Goal: Transaction & Acquisition: Purchase product/service

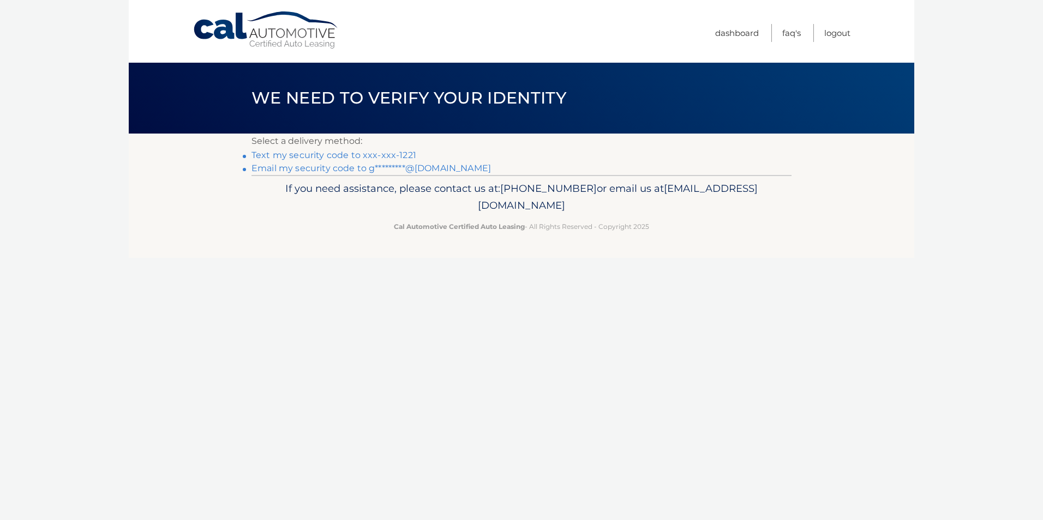
click at [312, 151] on link "Text my security code to xxx-xxx-1221" at bounding box center [333, 155] width 165 height 10
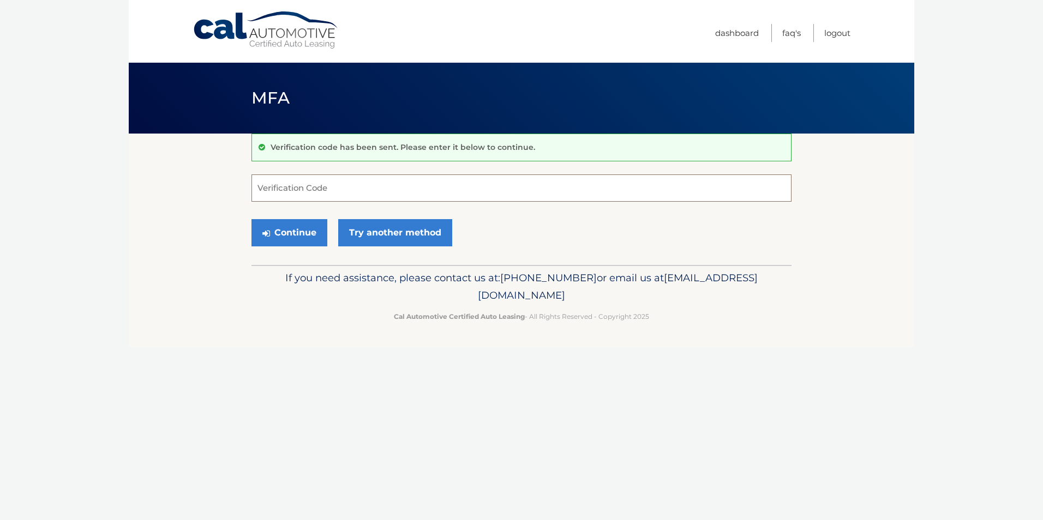
click at [349, 184] on input "Verification Code" at bounding box center [521, 188] width 540 height 27
type input "387515"
click at [301, 230] on button "Continue" at bounding box center [289, 232] width 76 height 27
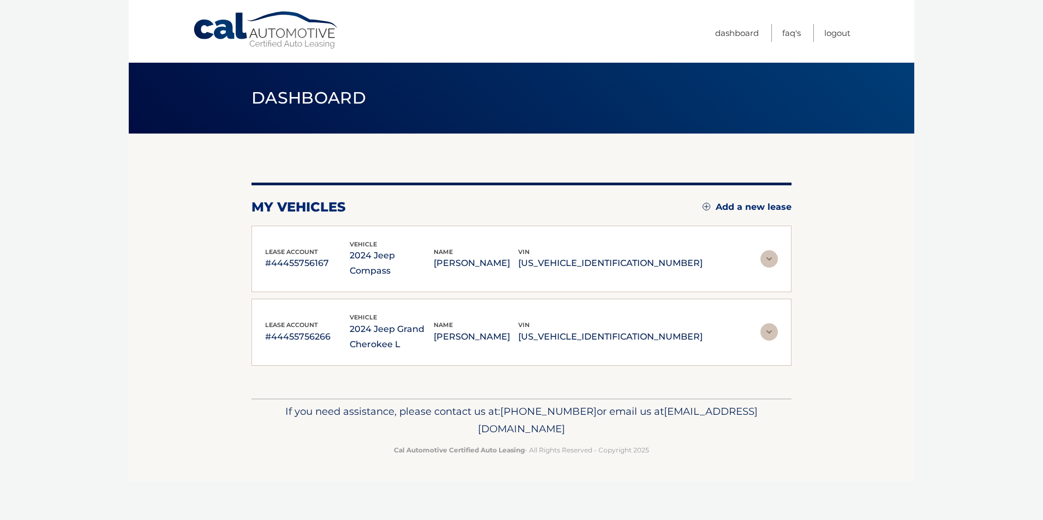
click at [767, 256] on img at bounding box center [768, 258] width 17 height 17
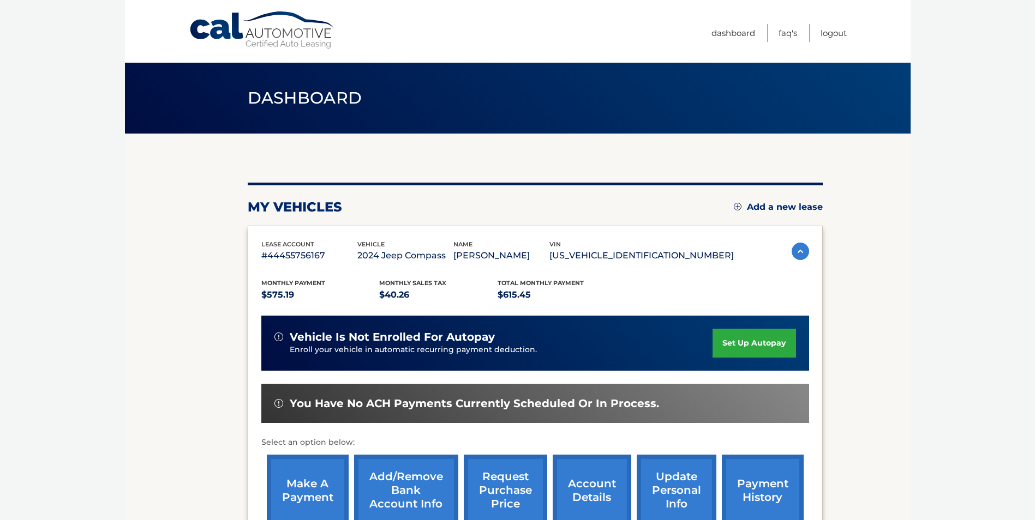
click at [303, 487] on link "make a payment" at bounding box center [308, 490] width 82 height 71
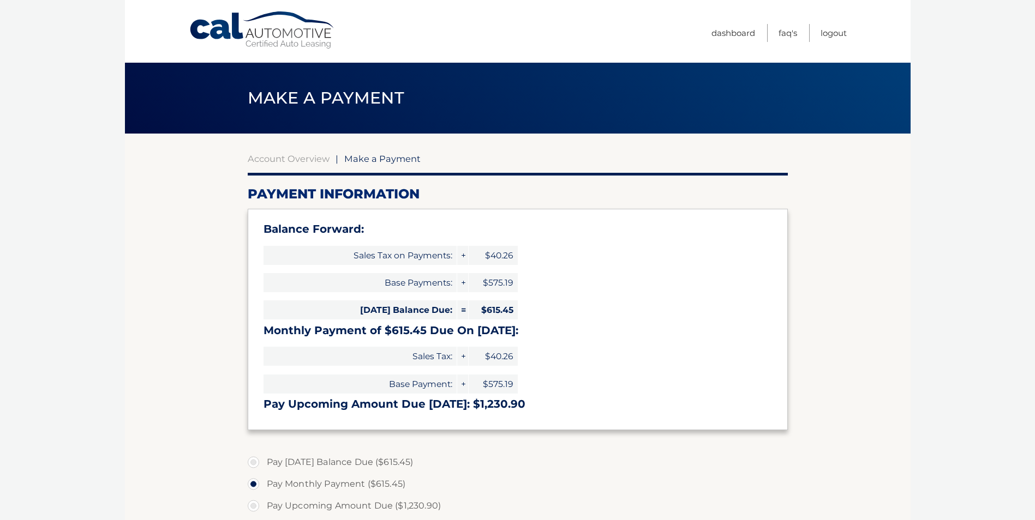
select select "N2M4NTY0YTMtZDQ2Zi00MGJhLWI4NmQtOWMyODY0NWFiOTE2"
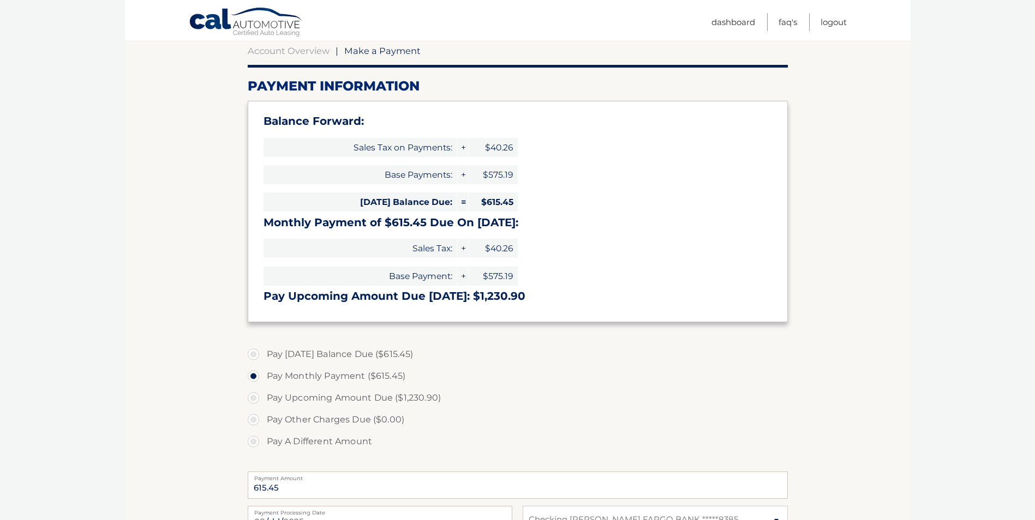
scroll to position [109, 0]
click at [315, 374] on label "Pay Monthly Payment ($615.45)" at bounding box center [518, 375] width 540 height 22
click at [263, 374] on input "Pay Monthly Payment ($615.45)" at bounding box center [257, 372] width 11 height 17
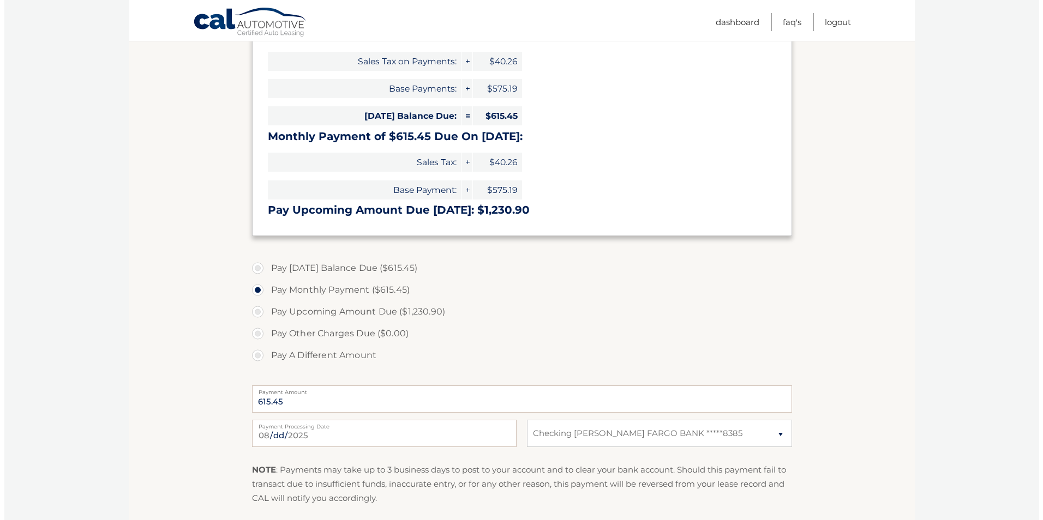
scroll to position [218, 0]
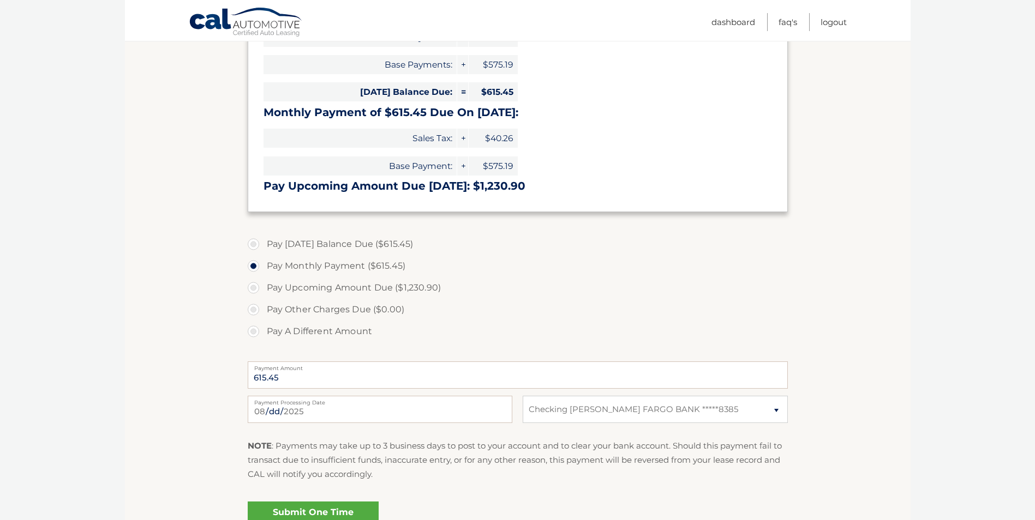
click at [327, 510] on link "Submit One Time Payment" at bounding box center [313, 519] width 131 height 35
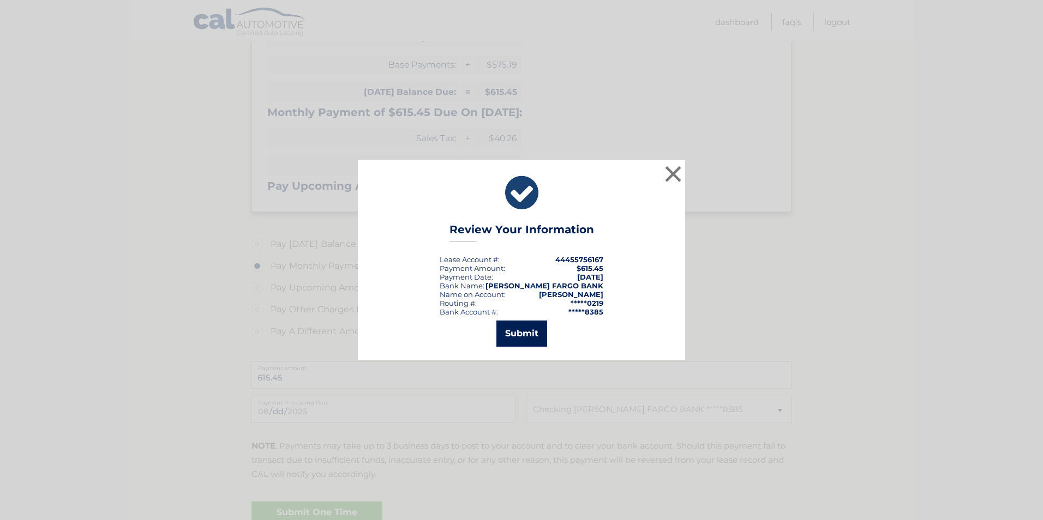
click at [520, 326] on button "Submit" at bounding box center [521, 334] width 51 height 26
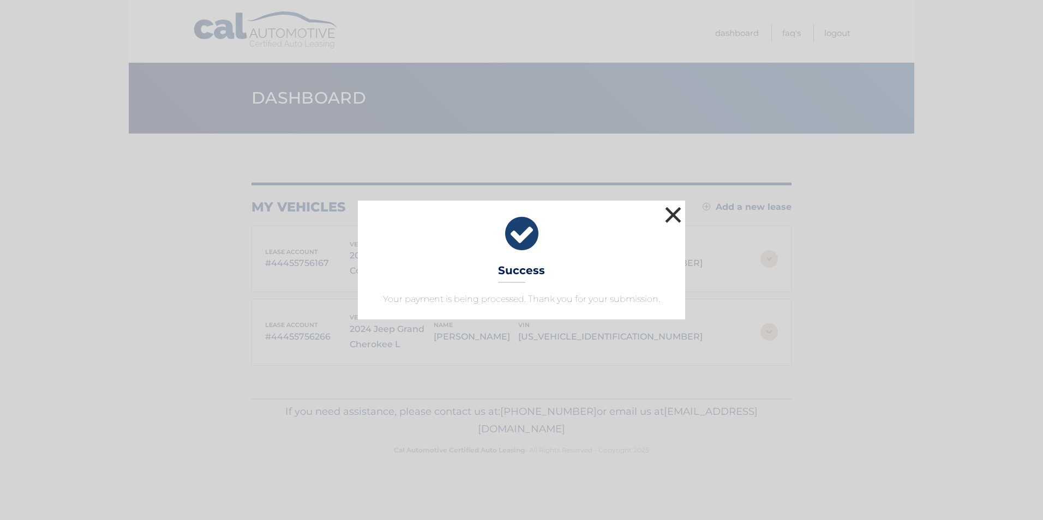
click at [679, 215] on button "×" at bounding box center [673, 215] width 22 height 22
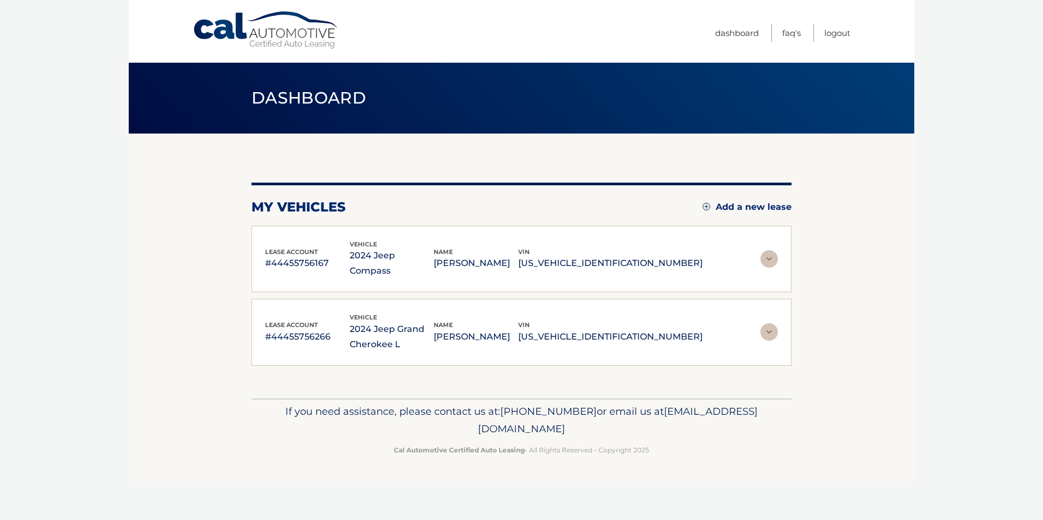
click at [775, 323] on img at bounding box center [768, 331] width 17 height 17
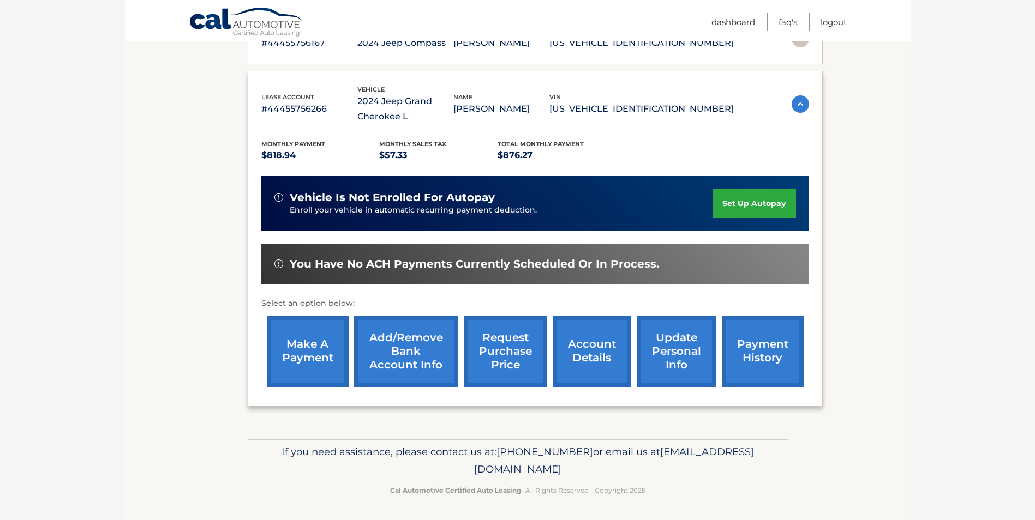
scroll to position [214, 0]
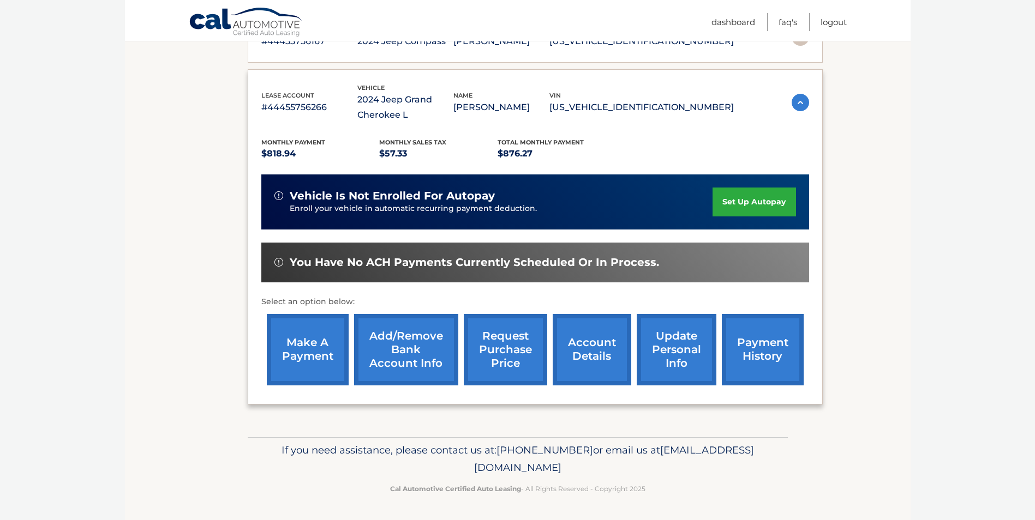
click at [314, 357] on link "make a payment" at bounding box center [308, 349] width 82 height 71
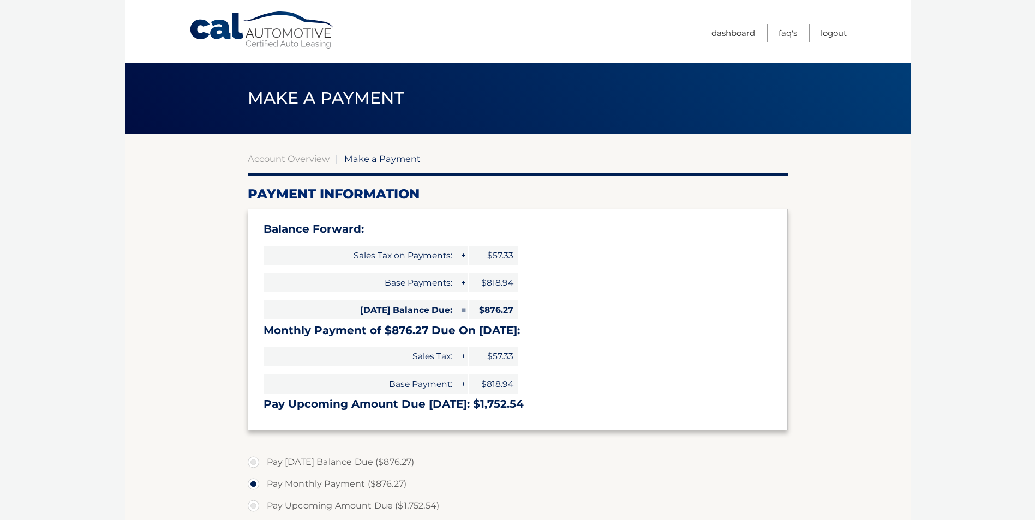
select select "ZWQ5MjdmNDYtZGUzZS00Nzc4LTg4ZGMtMDExNmQ1MGY1MGQx"
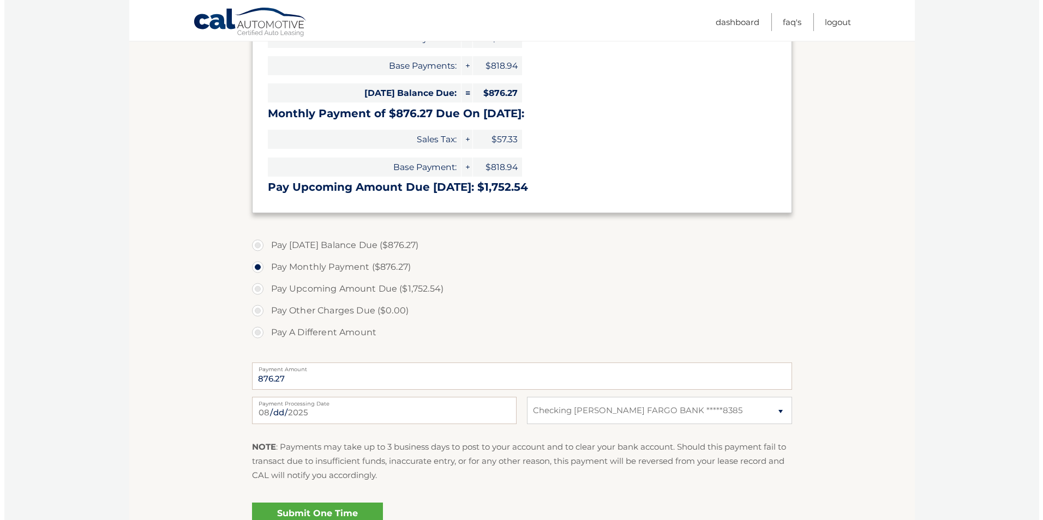
scroll to position [218, 0]
click at [253, 264] on label "Pay Monthly Payment ($876.27)" at bounding box center [518, 266] width 540 height 22
click at [253, 264] on input "Pay Monthly Payment ($876.27)" at bounding box center [257, 263] width 11 height 17
click at [325, 508] on link "Submit One Time Payment" at bounding box center [313, 519] width 131 height 35
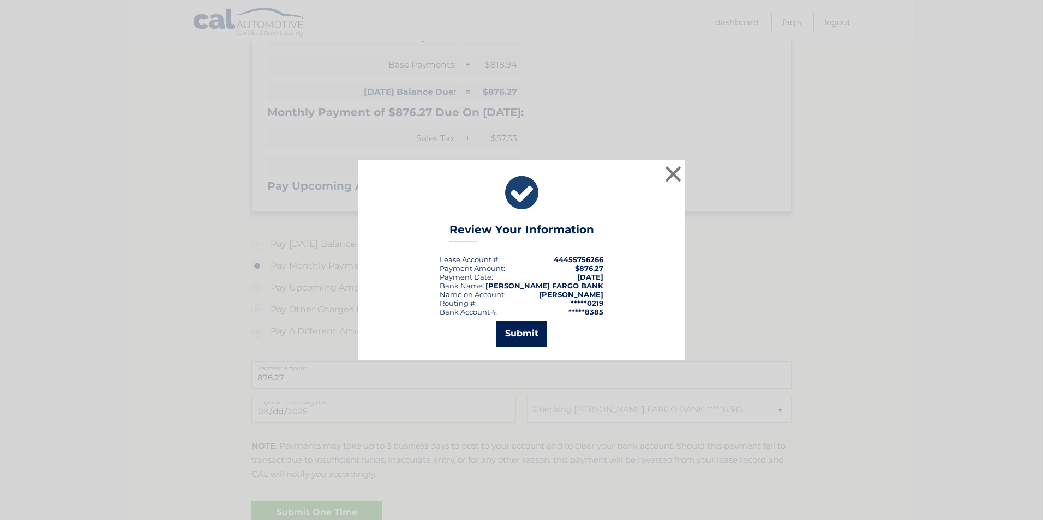
click at [538, 338] on button "Submit" at bounding box center [521, 334] width 51 height 26
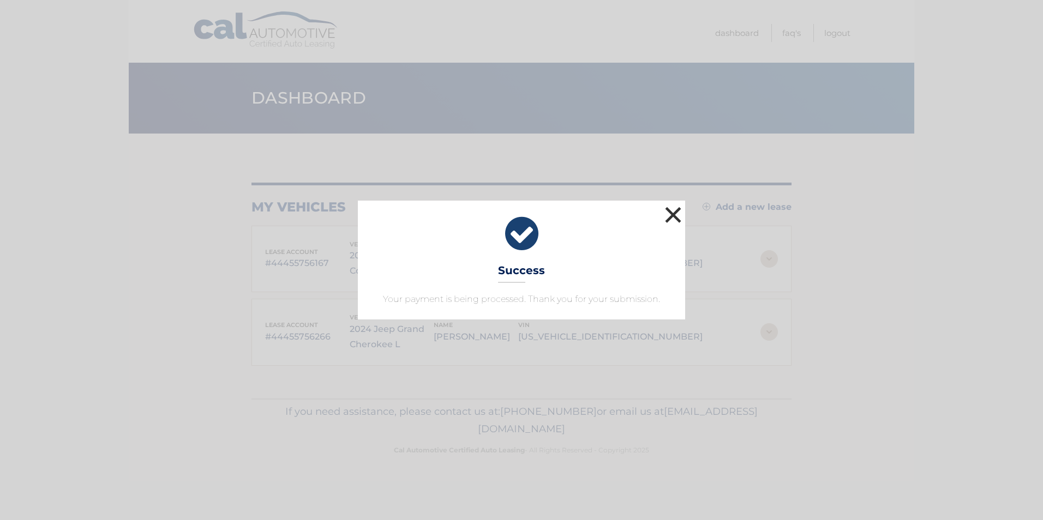
click at [674, 217] on button "×" at bounding box center [673, 215] width 22 height 22
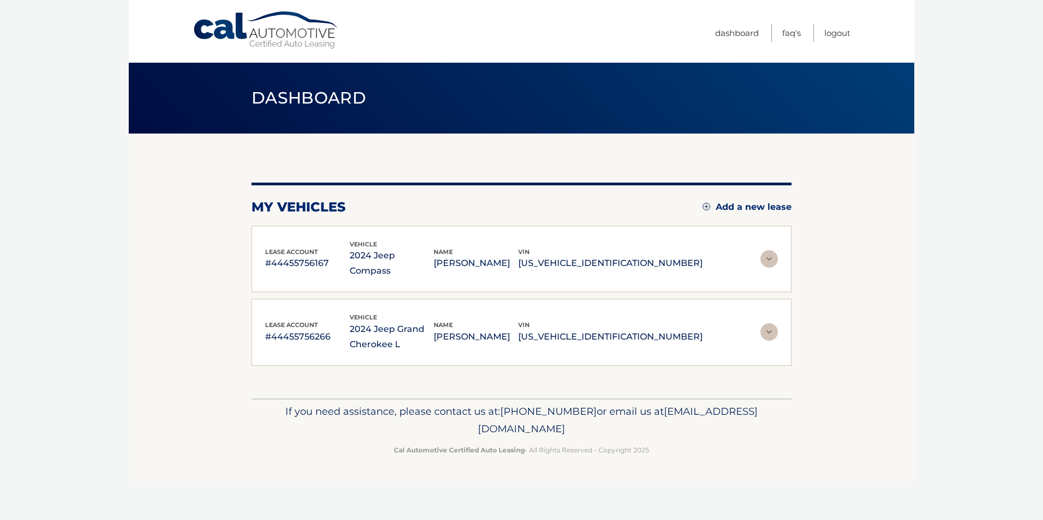
click at [769, 323] on img at bounding box center [768, 331] width 17 height 17
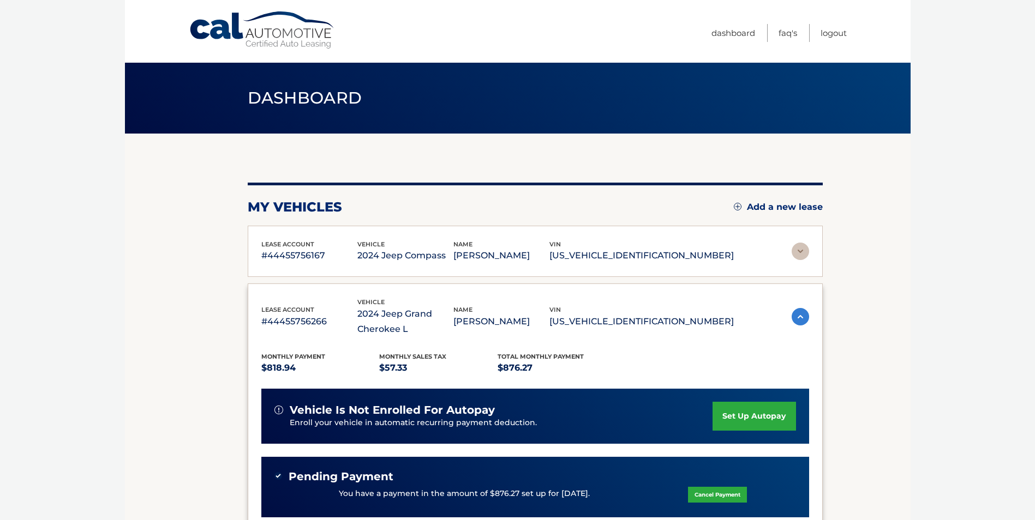
click at [799, 315] on img at bounding box center [800, 316] width 17 height 17
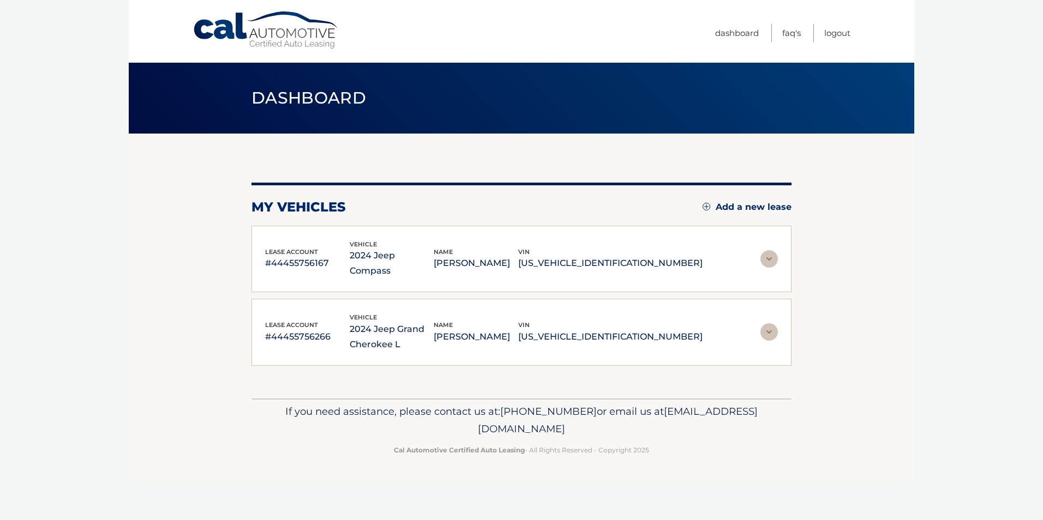
click at [774, 253] on img at bounding box center [768, 258] width 17 height 17
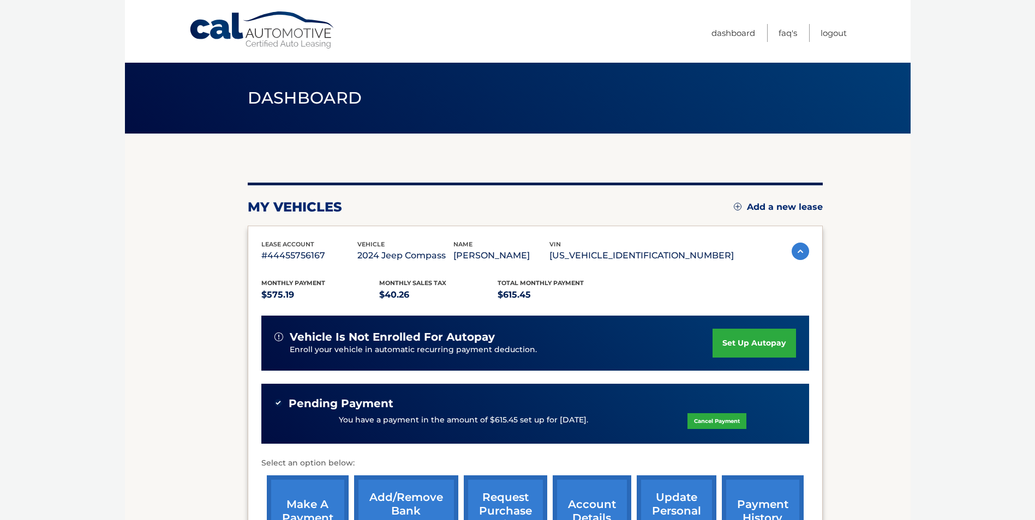
click at [774, 253] on div "lease account #44455756167 vehicle 2024 Jeep Compass name [PERSON_NAME] vin [US…" at bounding box center [535, 251] width 548 height 25
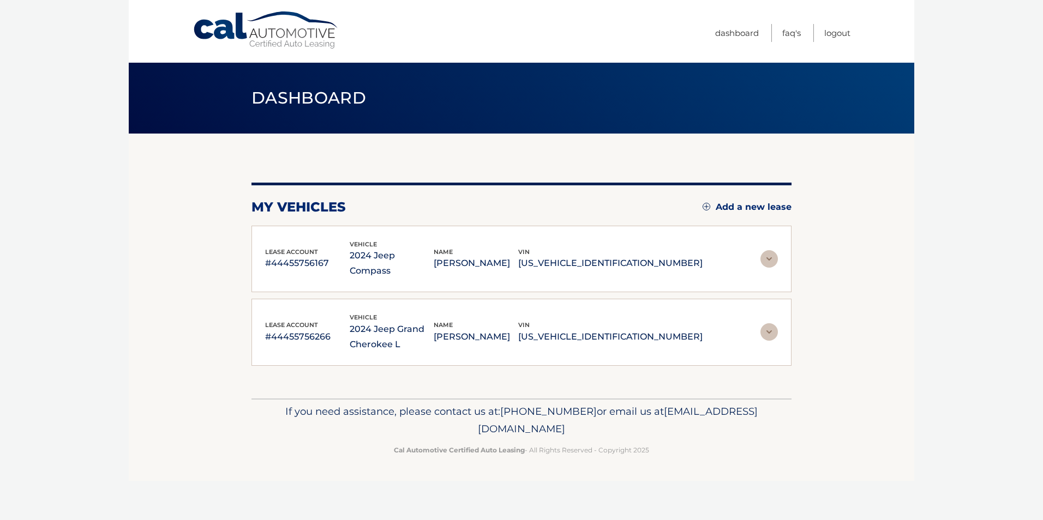
click at [774, 253] on img at bounding box center [768, 258] width 17 height 17
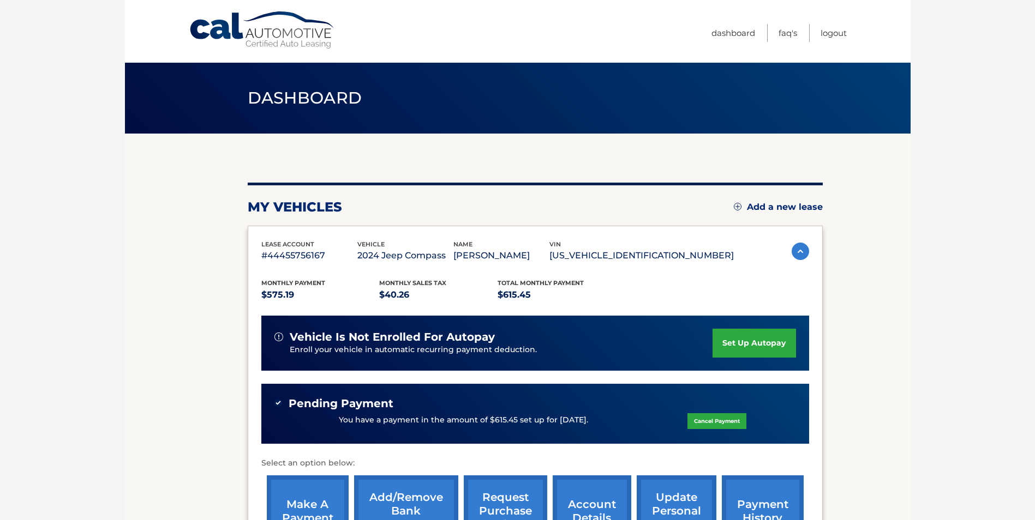
click at [774, 253] on div "lease account #44455756167 vehicle 2024 Jeep Compass name [PERSON_NAME] vin [US…" at bounding box center [535, 251] width 548 height 25
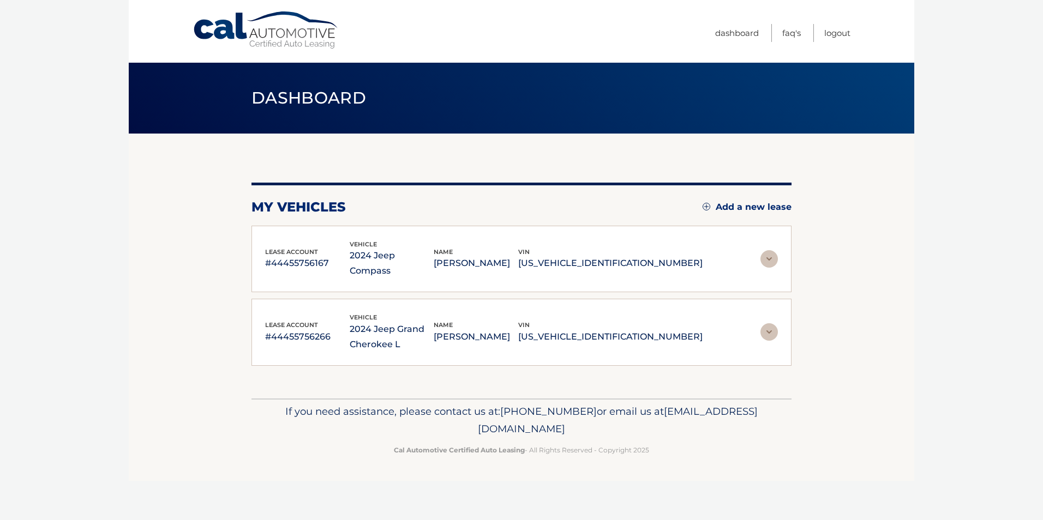
click at [771, 324] on img at bounding box center [768, 331] width 17 height 17
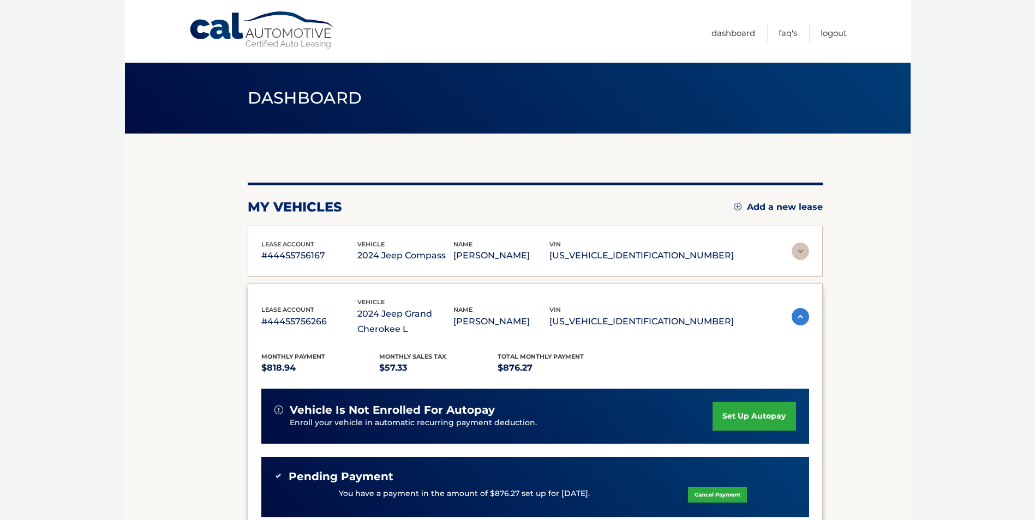
click at [771, 324] on div "lease account #44455756266 vehicle 2024 Jeep Grand Cherokee L name [PERSON_NAME…" at bounding box center [535, 317] width 548 height 40
